Goal: Check status: Check status

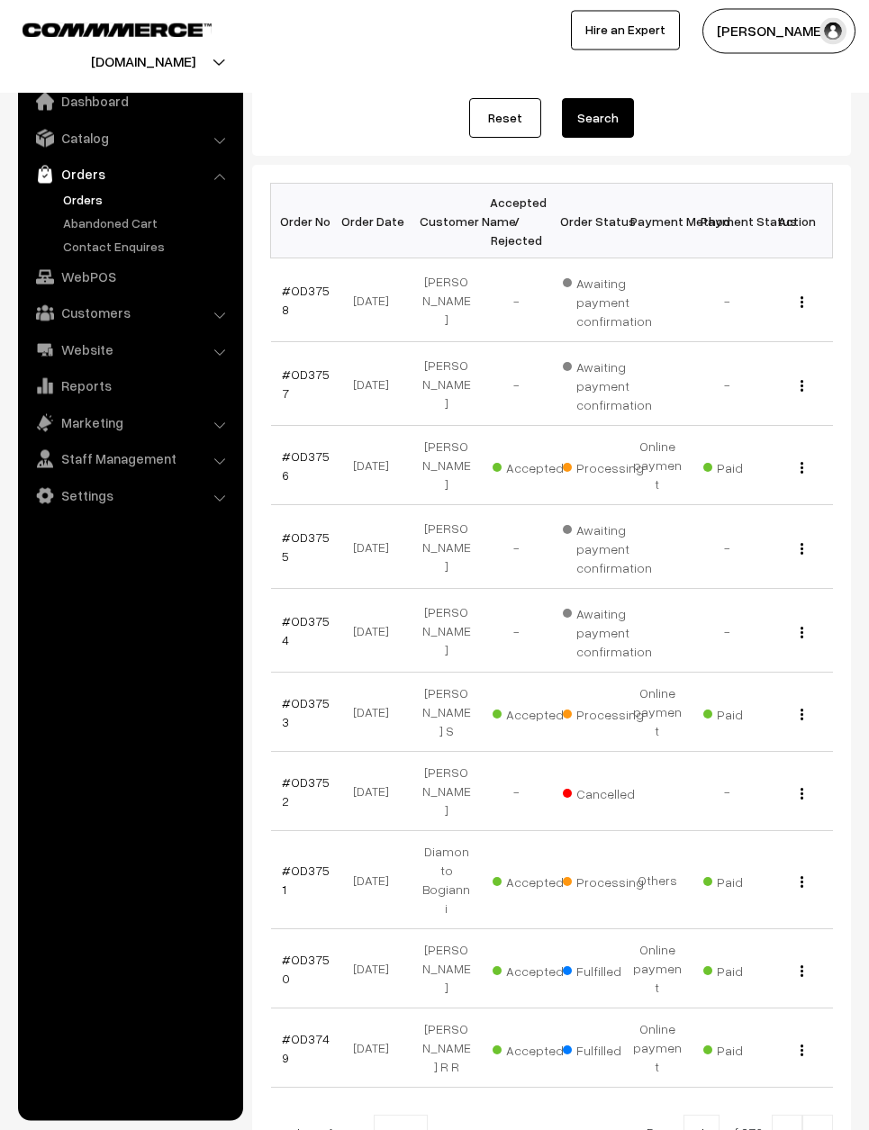
scroll to position [189, 0]
click at [832, 1116] on link at bounding box center [817, 1134] width 31 height 36
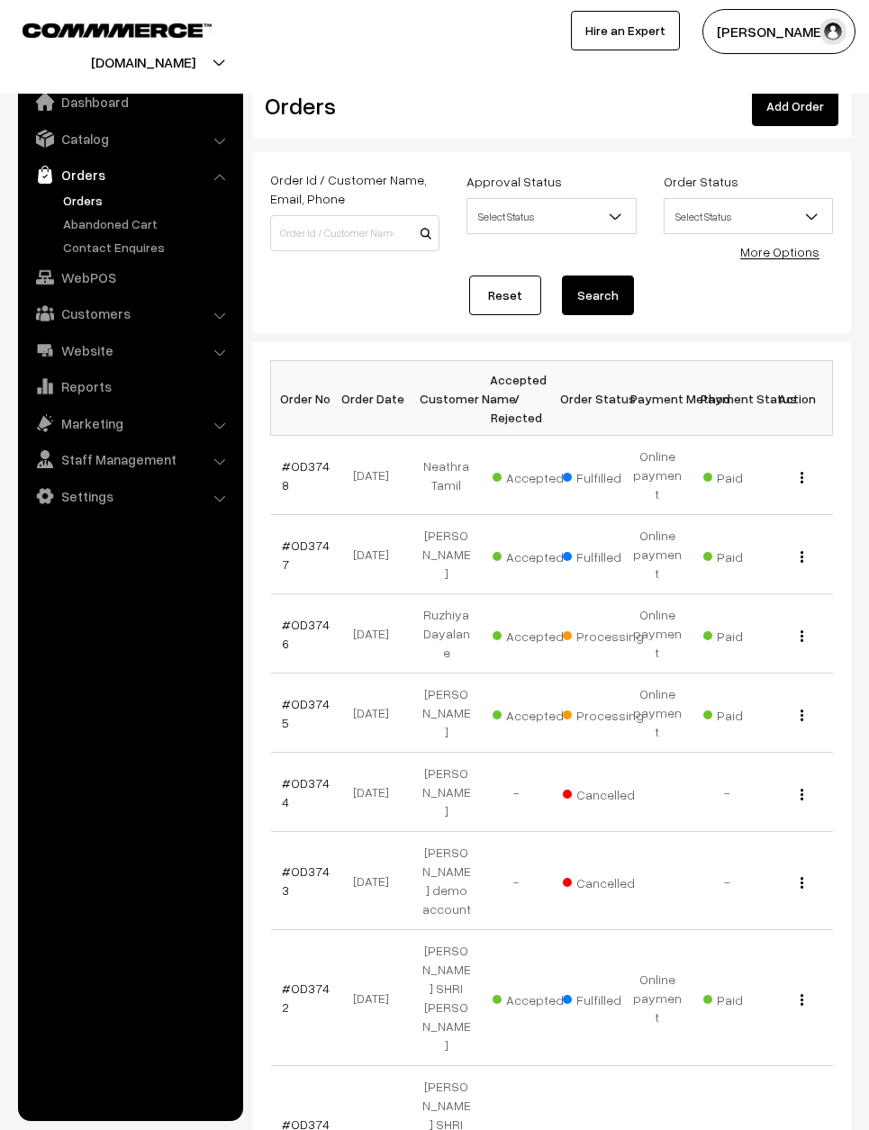
scroll to position [27, 0]
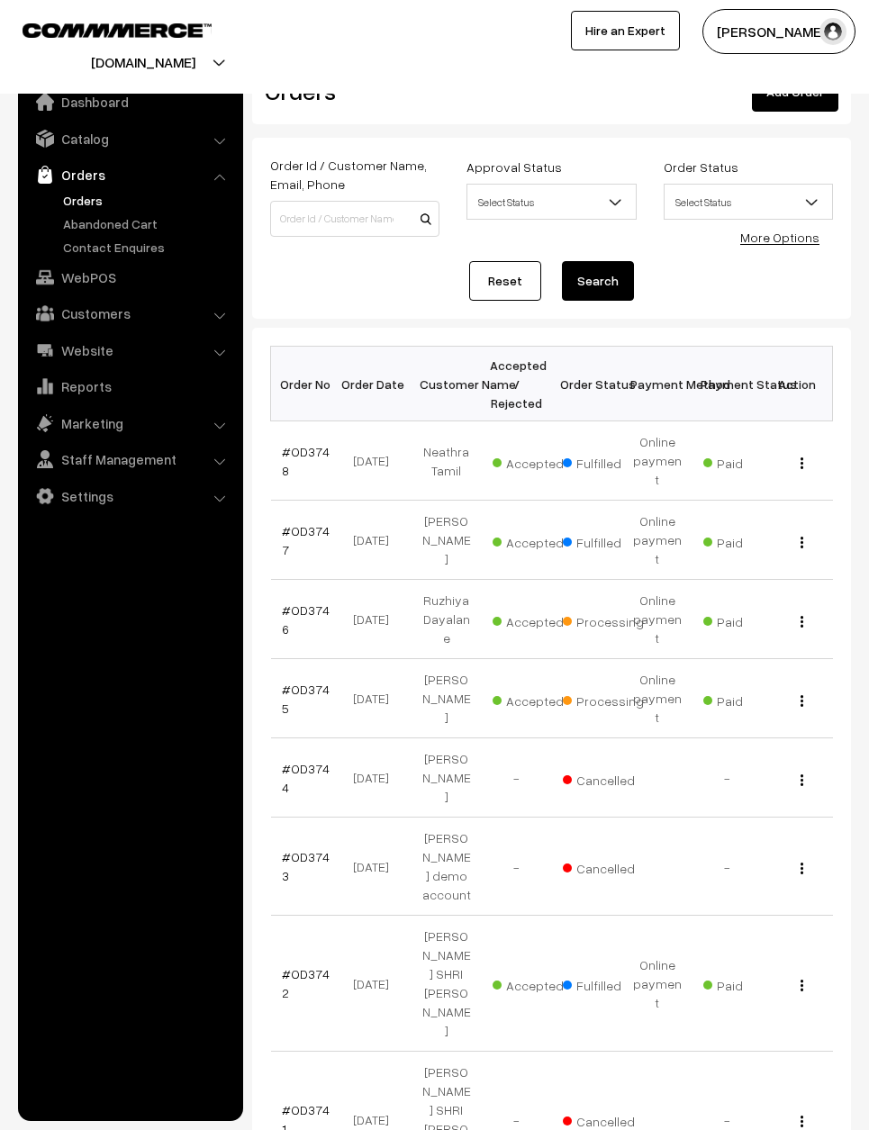
click at [793, 610] on div "View" at bounding box center [797, 619] width 49 height 19
click at [803, 614] on button "button" at bounding box center [802, 621] width 5 height 14
click at [773, 626] on link "View" at bounding box center [722, 646] width 153 height 40
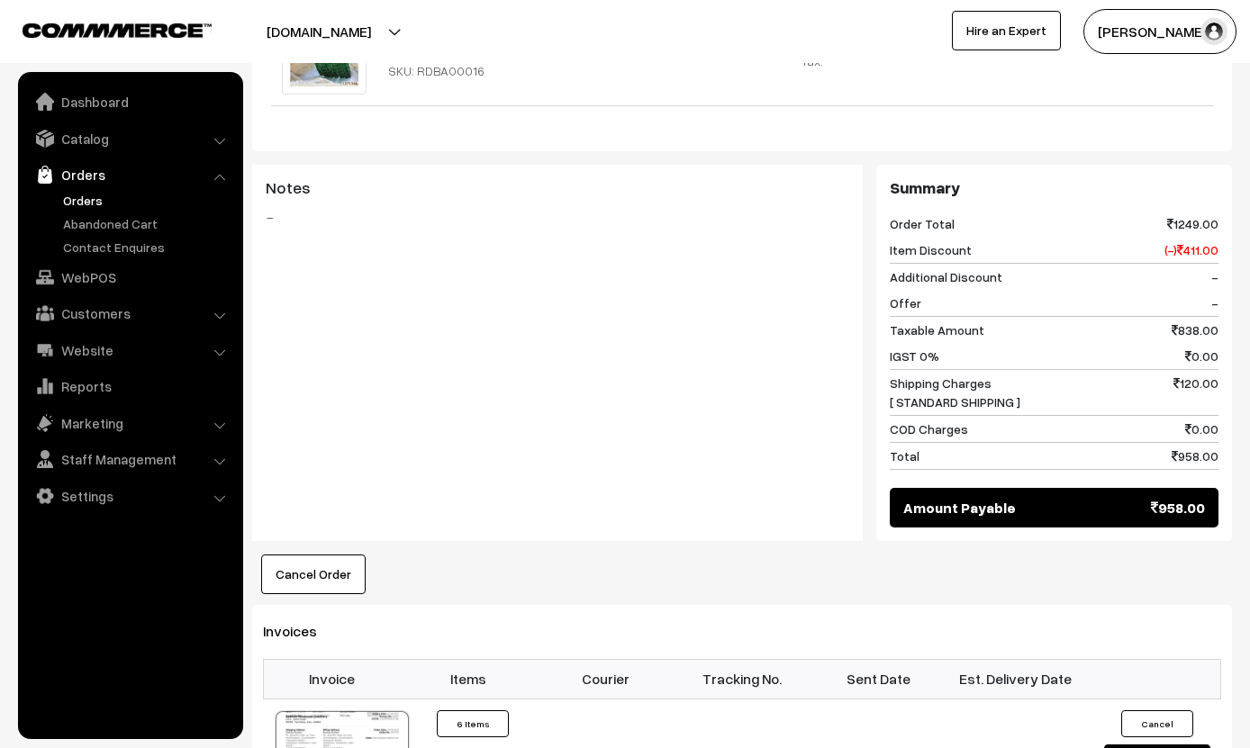
scroll to position [1165, 0]
